Goal: Find specific page/section: Find specific page/section

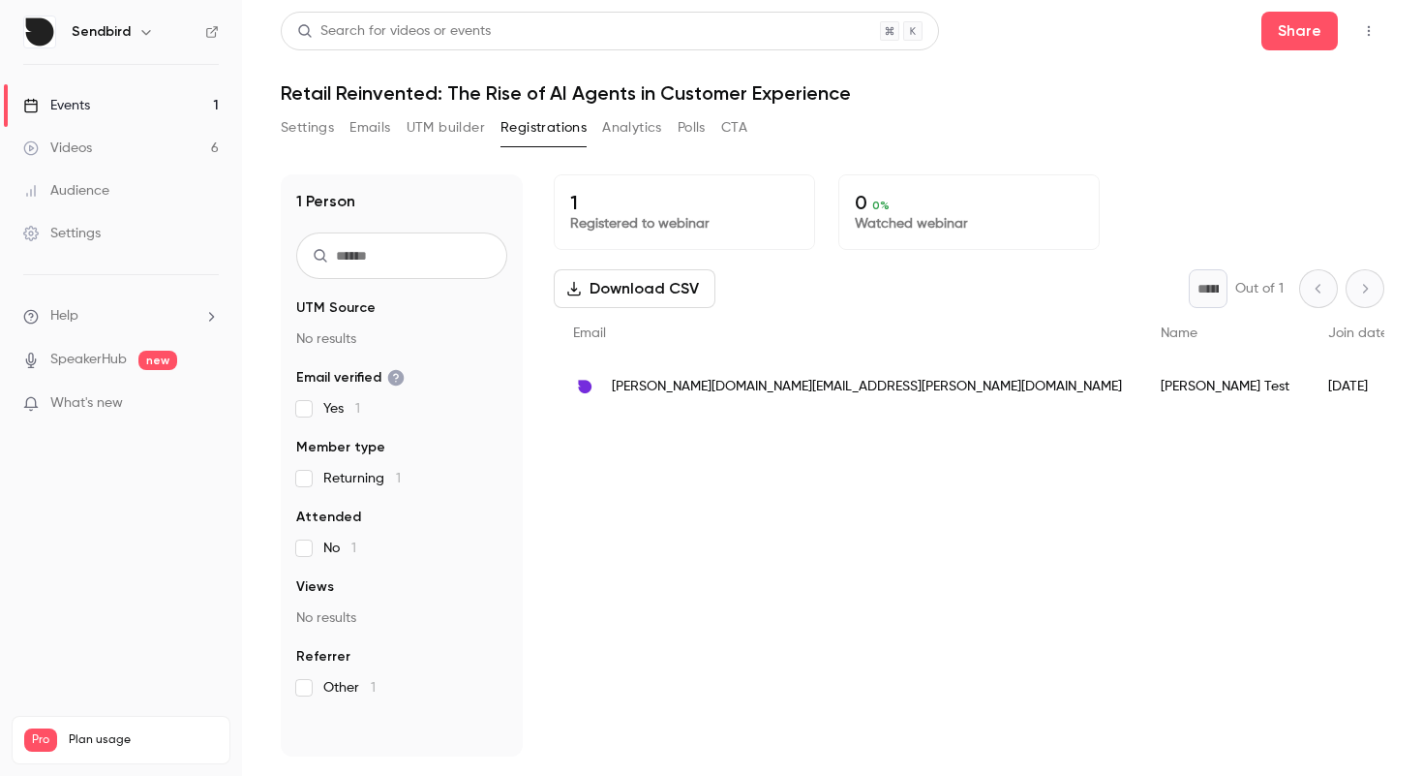
click at [758, 380] on span "[PERSON_NAME][DOMAIN_NAME][EMAIL_ADDRESS][PERSON_NAME][DOMAIN_NAME]" at bounding box center [867, 387] width 510 height 20
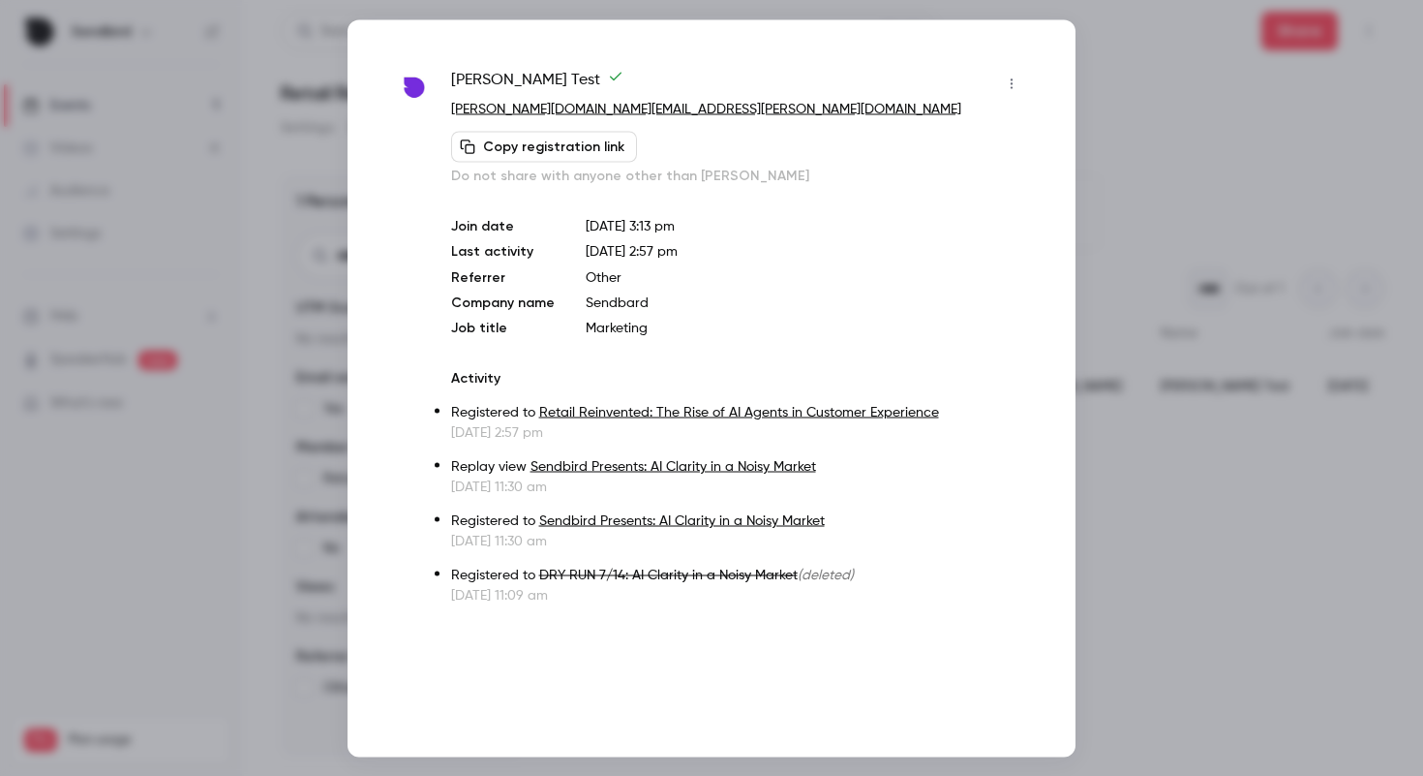
click at [1159, 238] on div at bounding box center [711, 388] width 1423 height 776
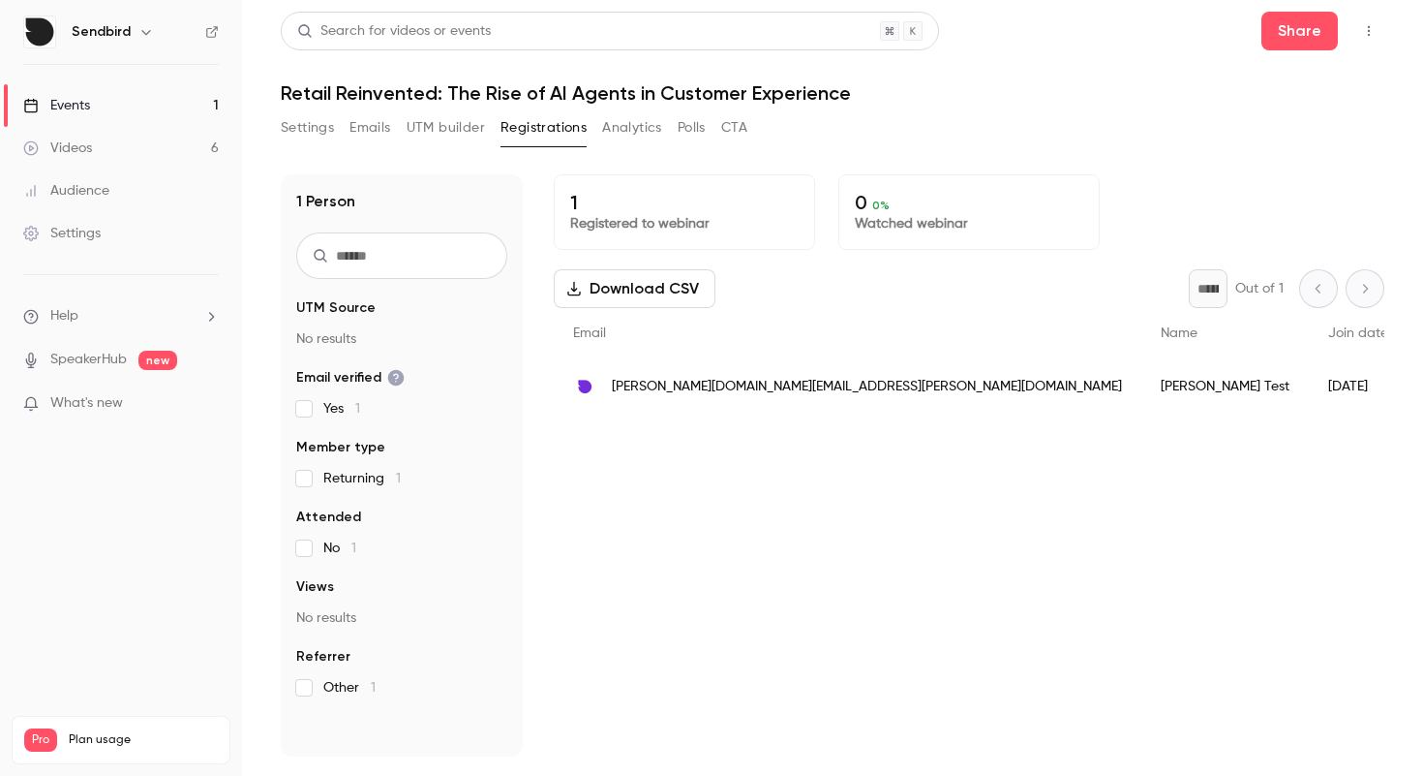
click at [324, 124] on button "Settings" at bounding box center [307, 127] width 53 height 31
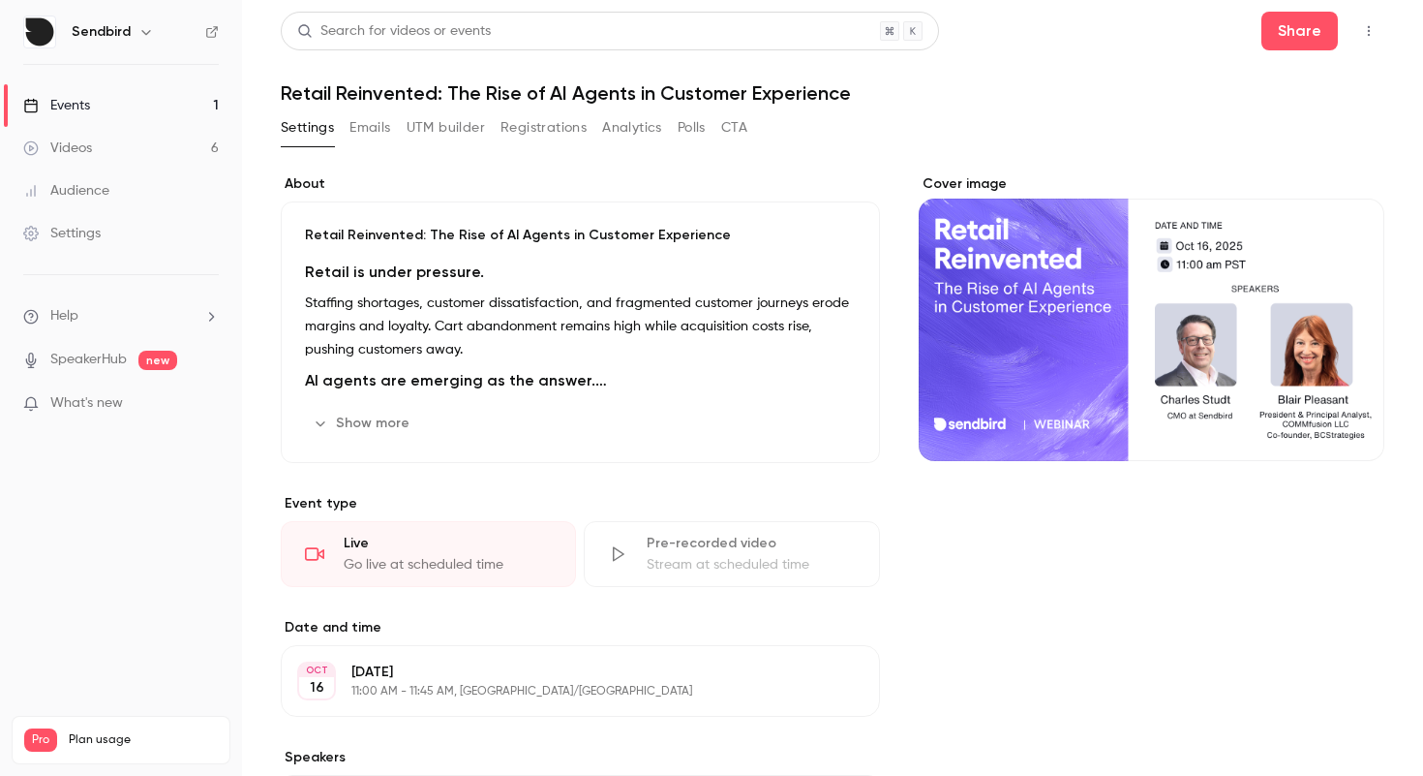
click at [373, 135] on button "Emails" at bounding box center [370, 127] width 41 height 31
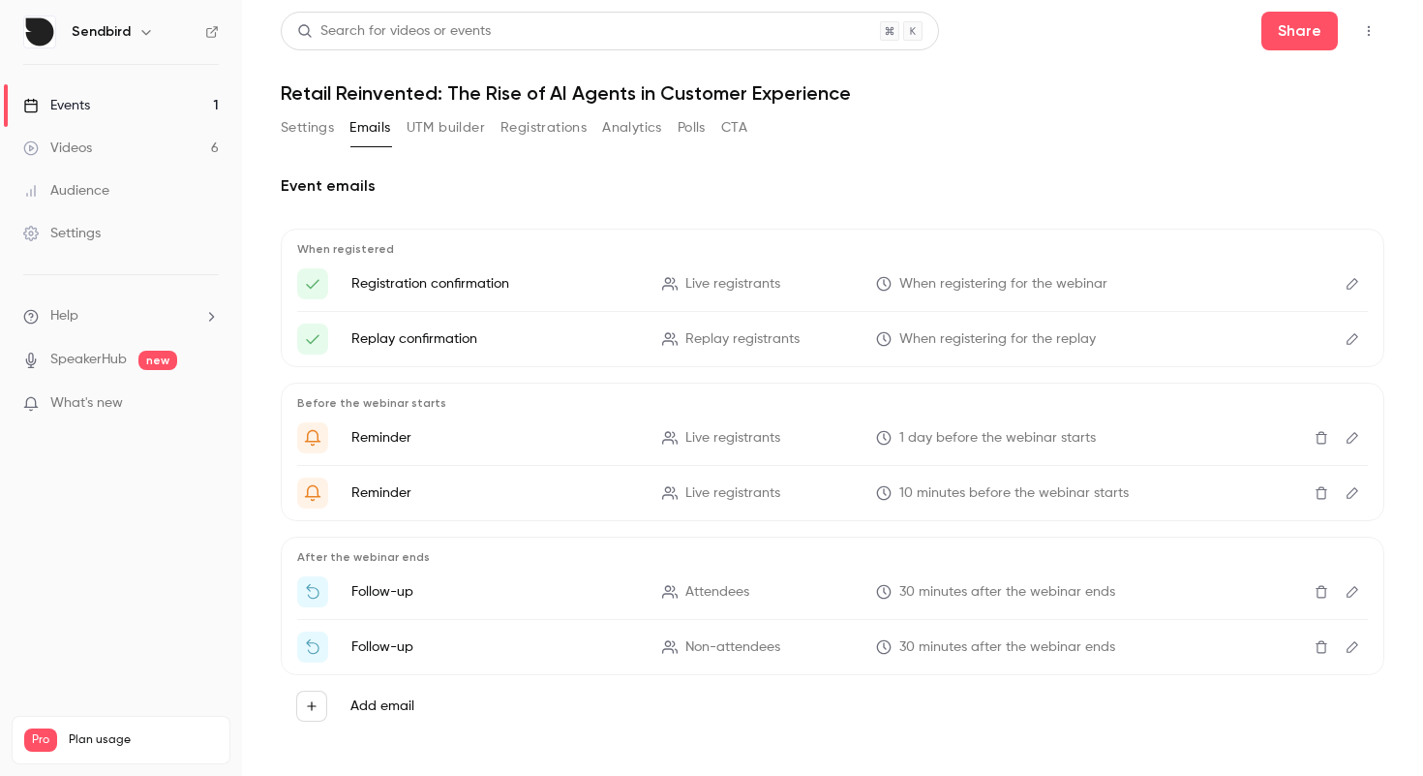
click at [86, 137] on link "Videos 6" at bounding box center [121, 148] width 242 height 43
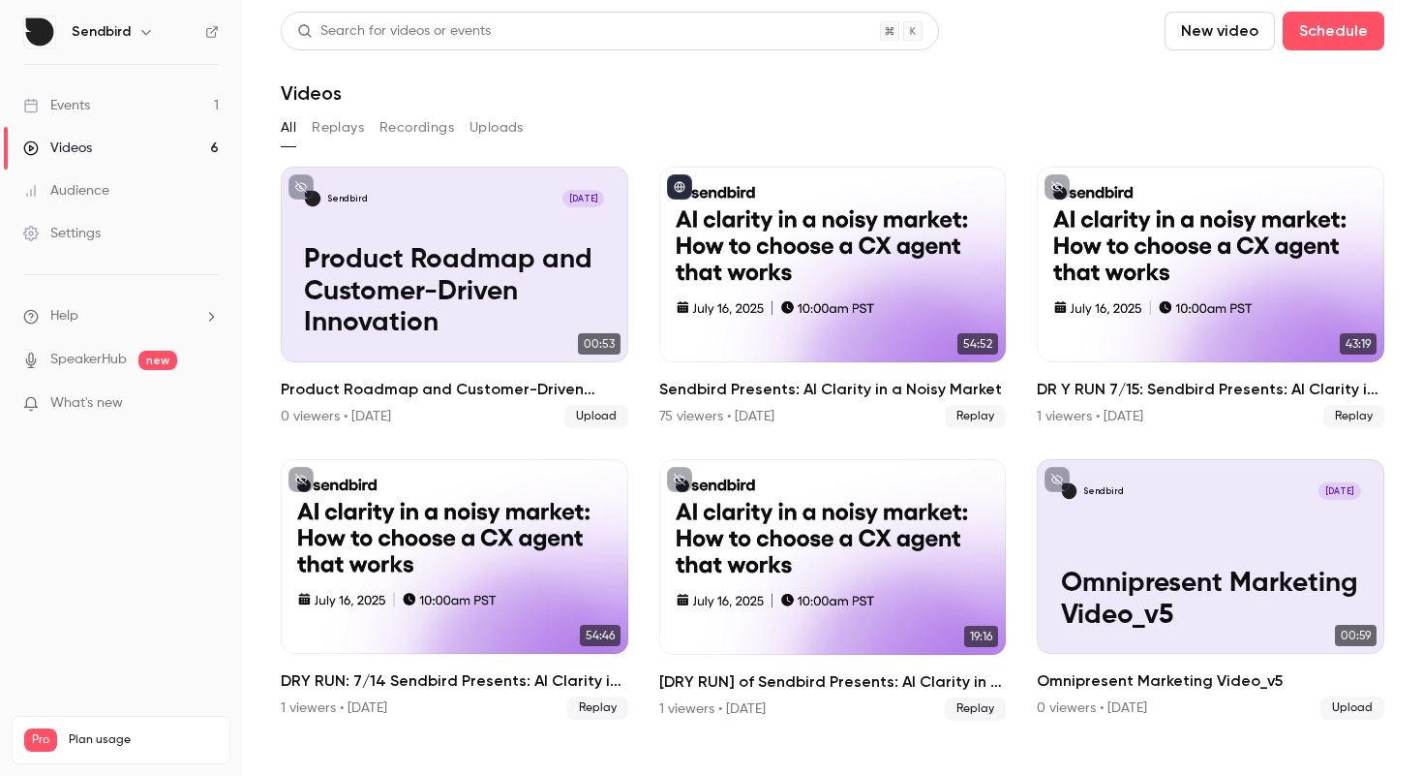
click at [91, 107] on link "Events 1" at bounding box center [121, 105] width 242 height 43
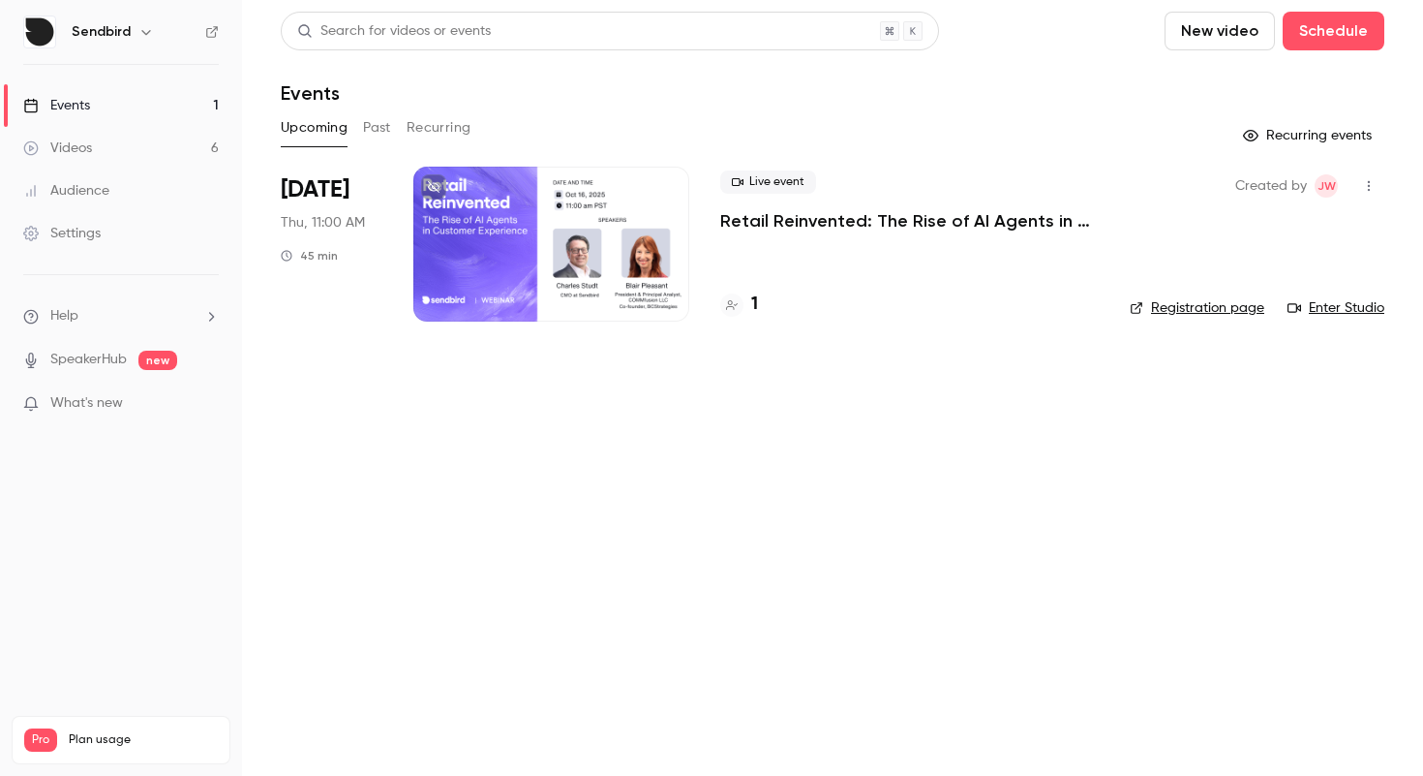
click at [1163, 311] on link "Registration page" at bounding box center [1197, 307] width 135 height 19
